Goal: Task Accomplishment & Management: Manage account settings

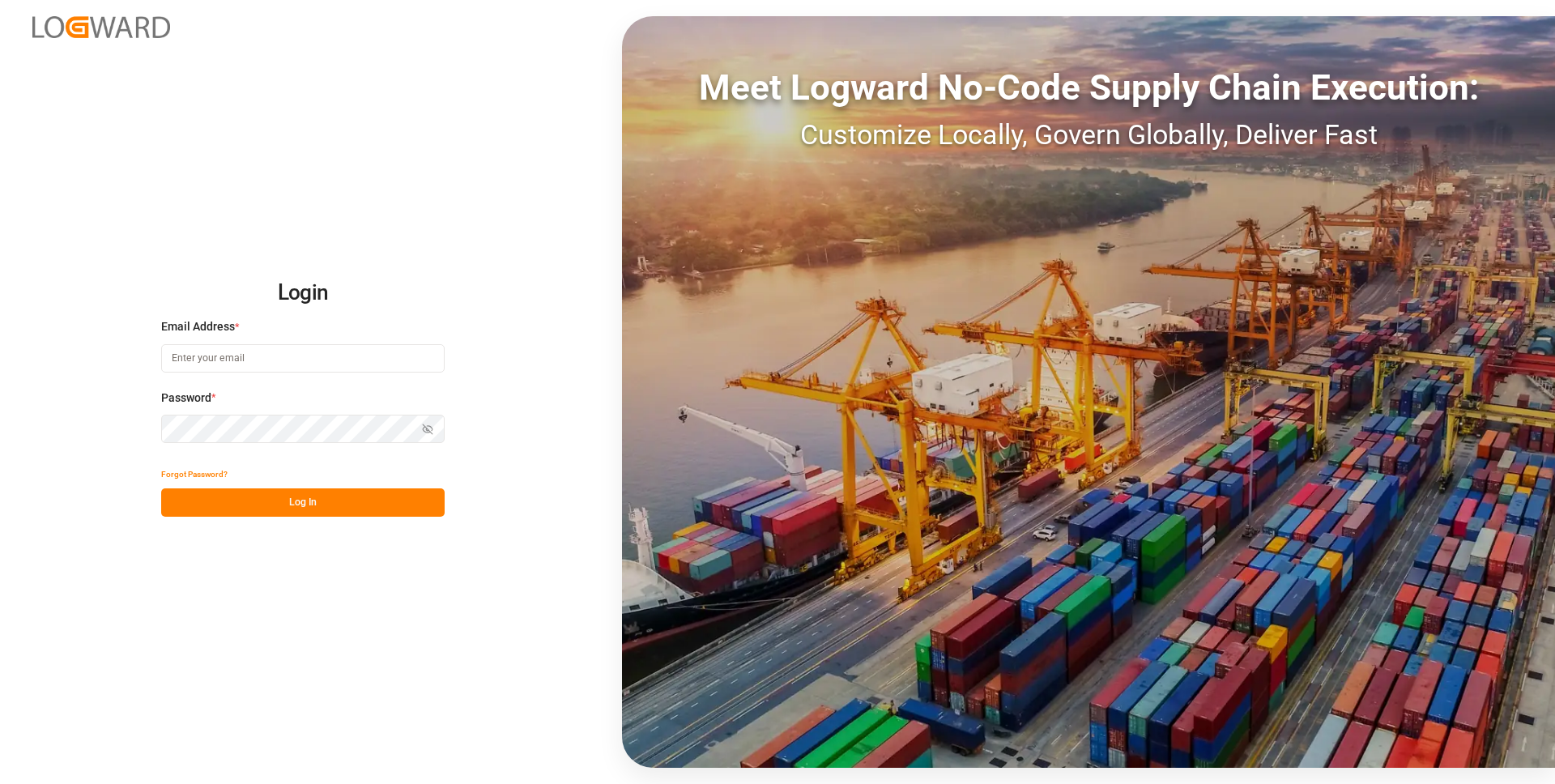
type input "[PERSON_NAME][EMAIL_ADDRESS][DOMAIN_NAME]"
click at [275, 504] on button "Log In" at bounding box center [303, 502] width 284 height 28
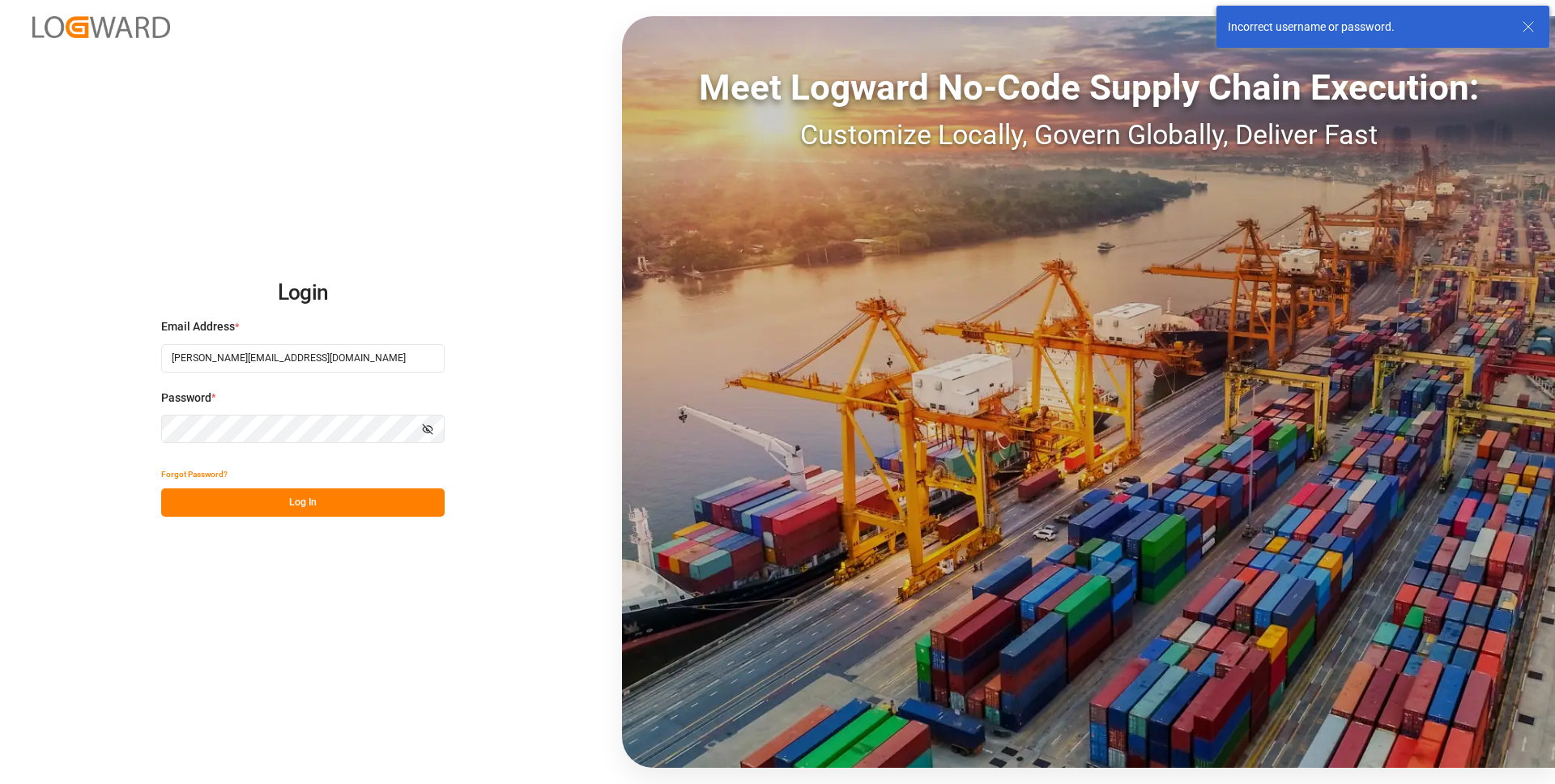
click at [186, 474] on button "Forgot Password?" at bounding box center [194, 474] width 66 height 28
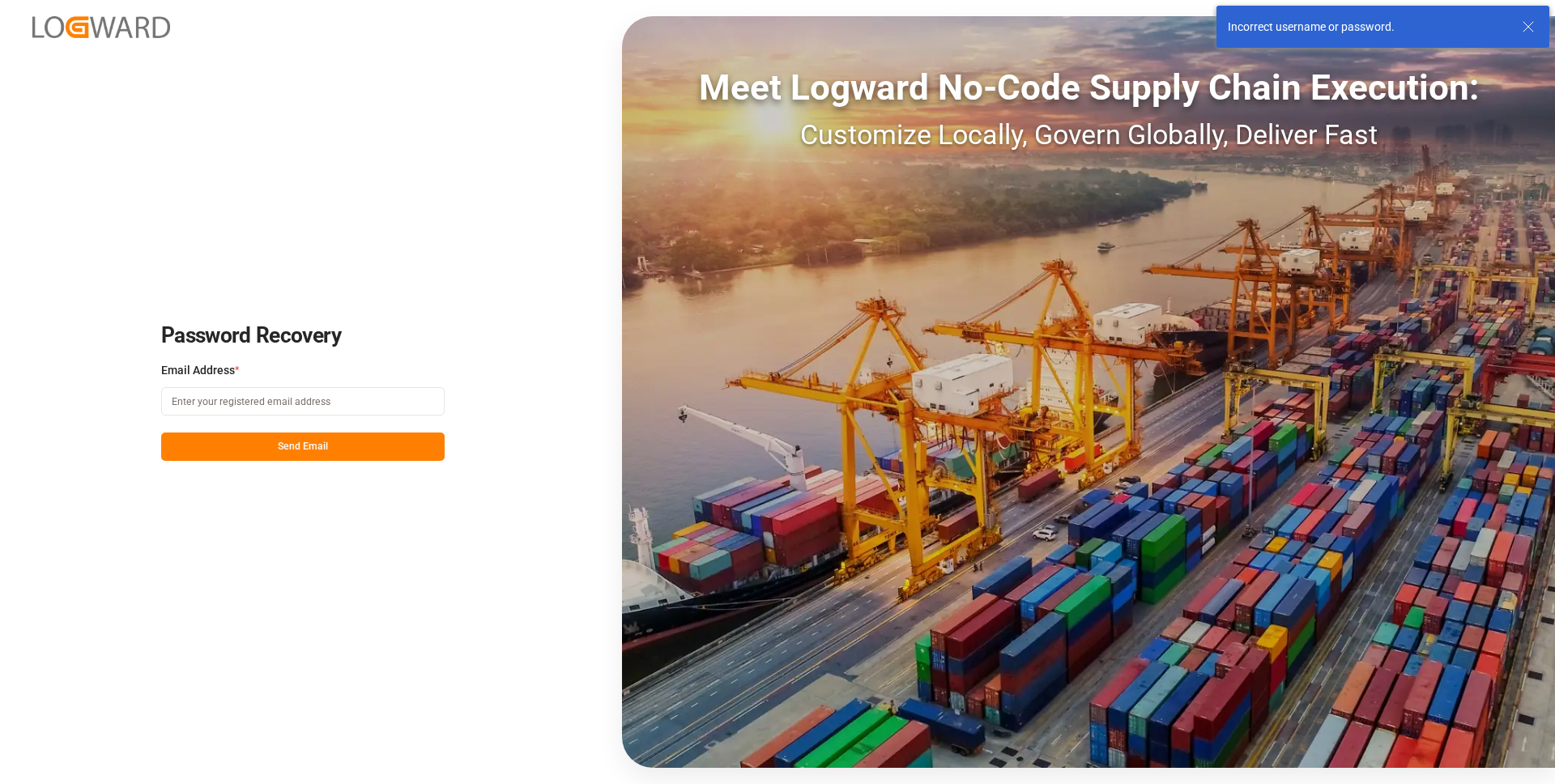
click at [245, 401] on input at bounding box center [303, 401] width 284 height 28
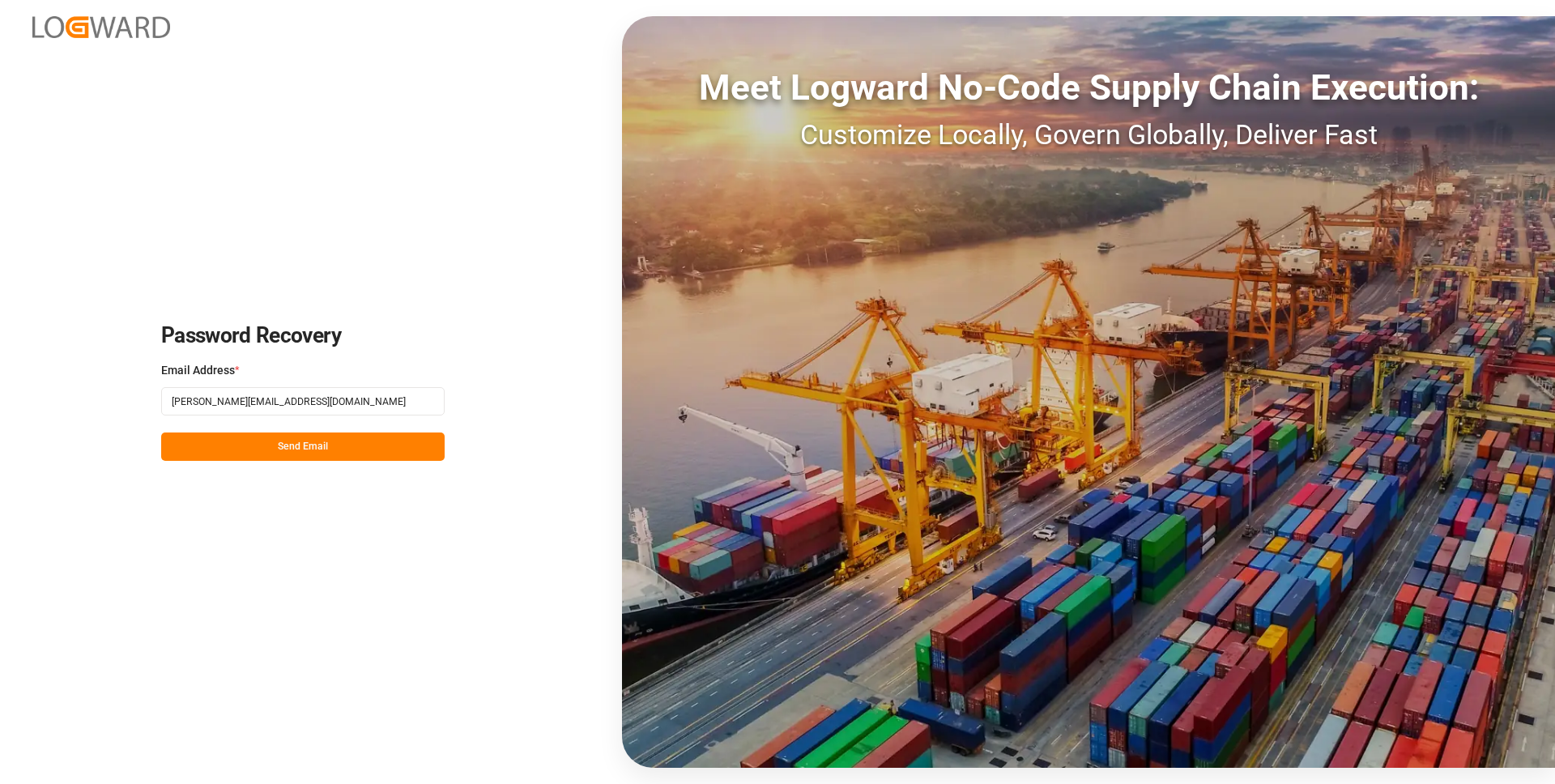
type input "[PERSON_NAME][EMAIL_ADDRESS][DOMAIN_NAME]"
click at [278, 438] on button "Send Email" at bounding box center [303, 447] width 284 height 28
